Goal: Complete application form

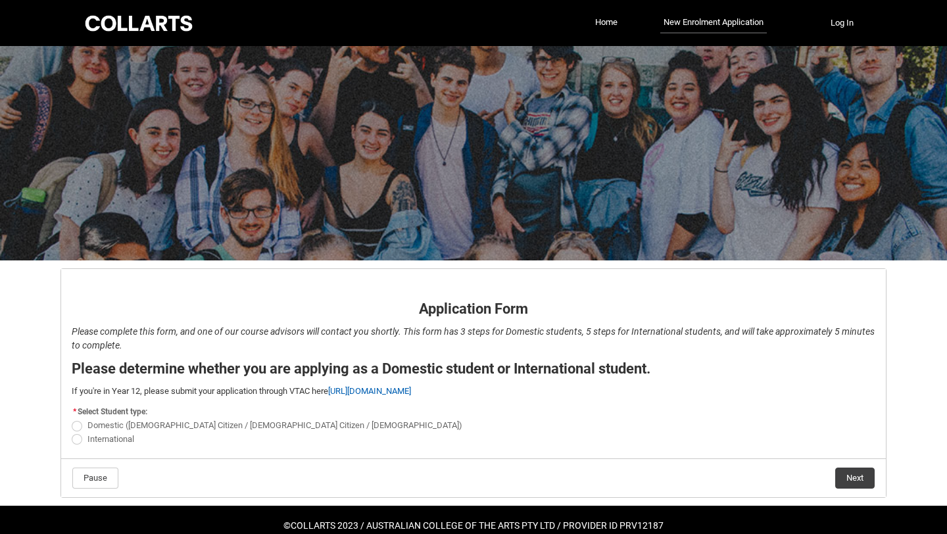
scroll to position [25, 0]
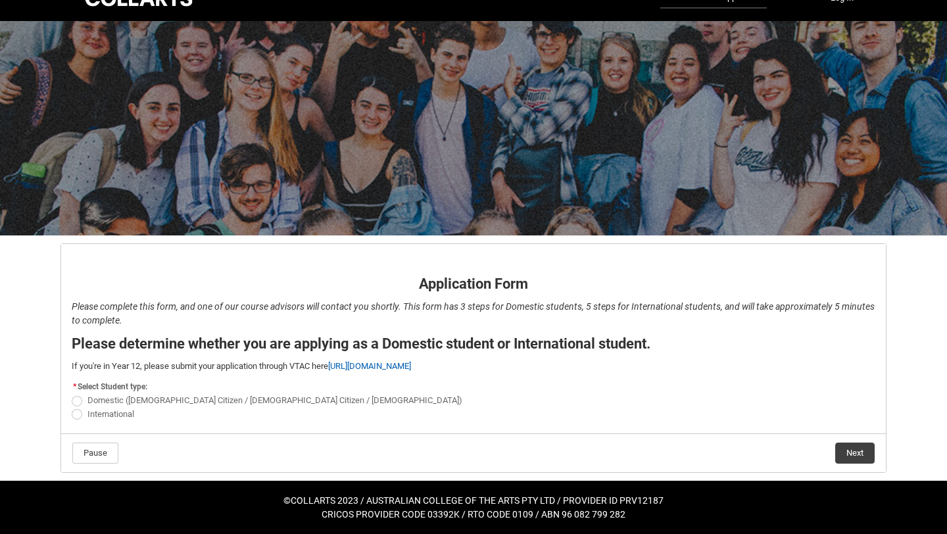
click at [77, 398] on span "REDU_Application_Form_for_Applicant flow" at bounding box center [77, 401] width 11 height 11
click at [72, 394] on input "Domestic ([DEMOGRAPHIC_DATA] Citizen / [DEMOGRAPHIC_DATA] Citizen / [DEMOGRAPHI…" at bounding box center [71, 393] width 1 height 1
radio input "true"
click at [850, 448] on button "Next" at bounding box center [854, 453] width 39 height 21
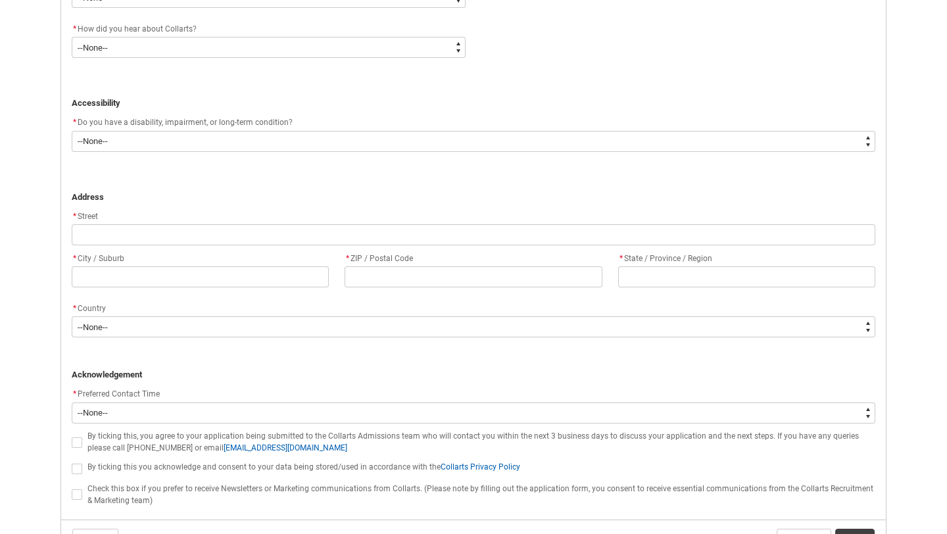
scroll to position [821, 0]
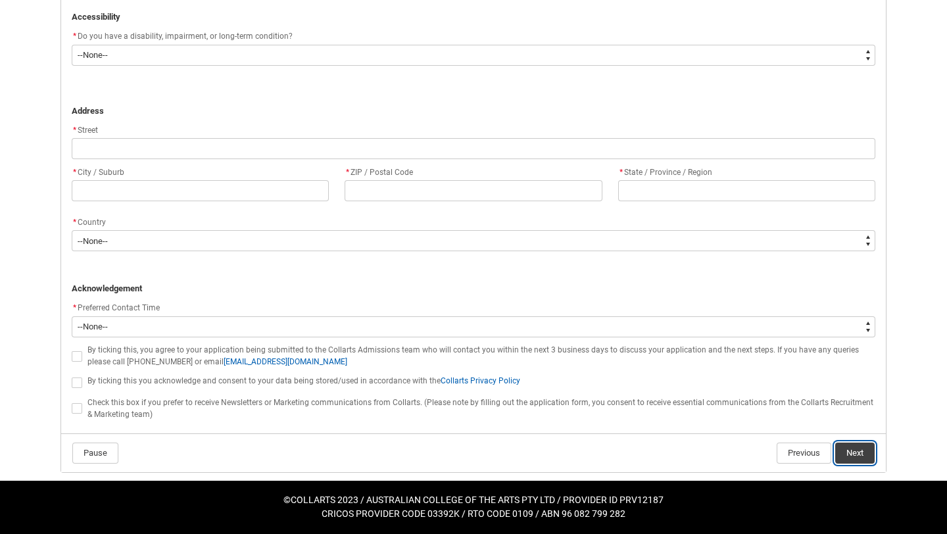
click at [846, 446] on button "Next" at bounding box center [854, 453] width 39 height 21
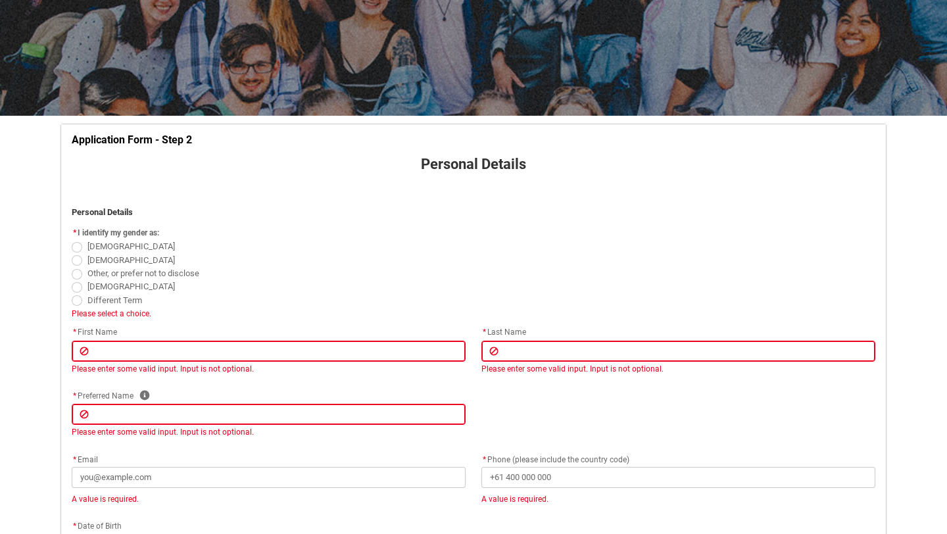
scroll to position [0, 0]
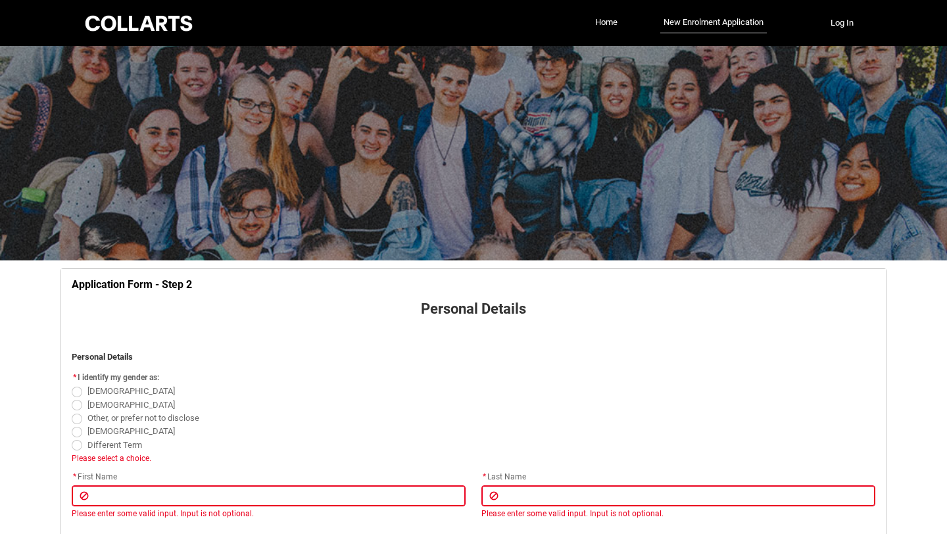
click at [169, 22] on div at bounding box center [139, 23] width 112 height 20
